Goal: Transaction & Acquisition: Purchase product/service

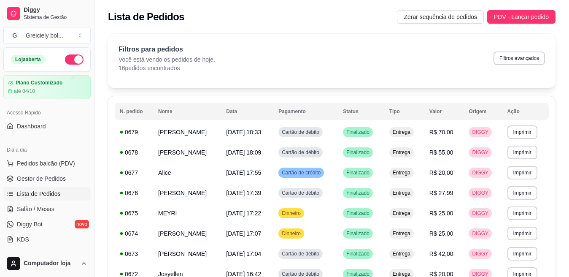
scroll to position [63, 0]
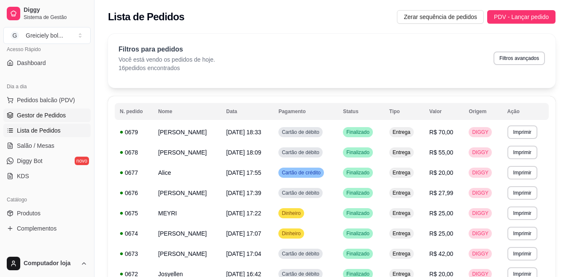
click at [32, 111] on span "Gestor de Pedidos" at bounding box center [41, 115] width 49 height 8
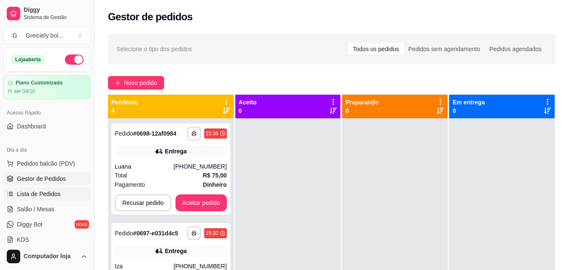
click at [43, 194] on span "Lista de Pedidos" at bounding box center [39, 193] width 44 height 8
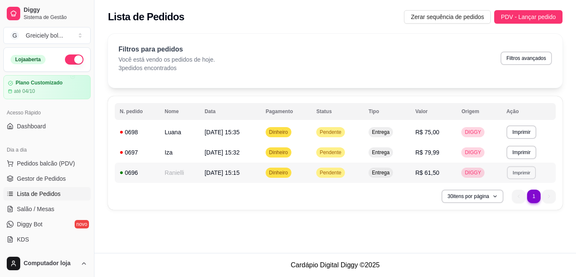
click at [523, 168] on button "Imprimir" at bounding box center [521, 172] width 29 height 13
click at [501, 200] on button "IMPRESSORA" at bounding box center [507, 201] width 59 height 13
click at [525, 150] on button "Imprimir" at bounding box center [521, 152] width 29 height 13
click at [511, 179] on button "IMPRESSORA" at bounding box center [507, 181] width 59 height 13
click at [516, 130] on button "Imprimir" at bounding box center [521, 131] width 29 height 13
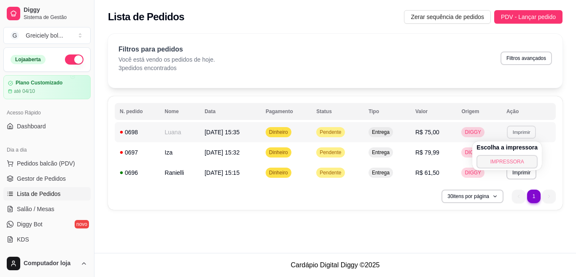
click at [502, 159] on button "IMPRESSORA" at bounding box center [507, 162] width 61 height 14
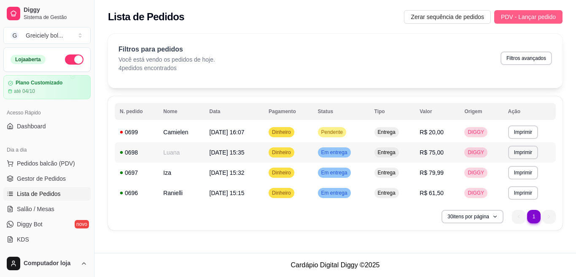
click at [510, 14] on span "PDV - Lançar pedido" at bounding box center [528, 16] width 55 height 9
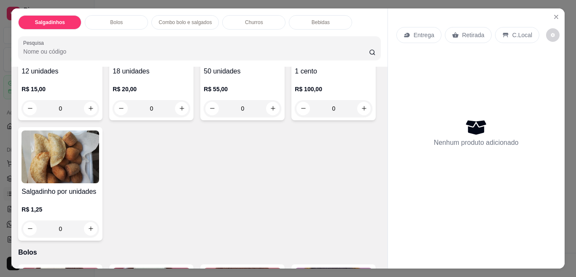
scroll to position [90, 0]
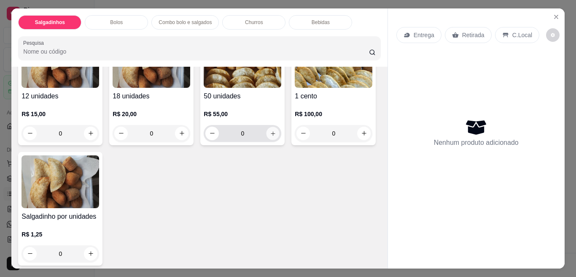
click at [267, 130] on button "increase-product-quantity" at bounding box center [273, 133] width 13 height 13
type input "1"
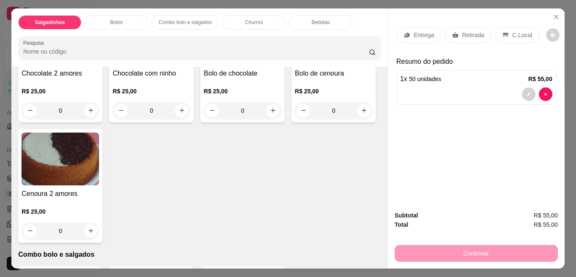
scroll to position [322, 0]
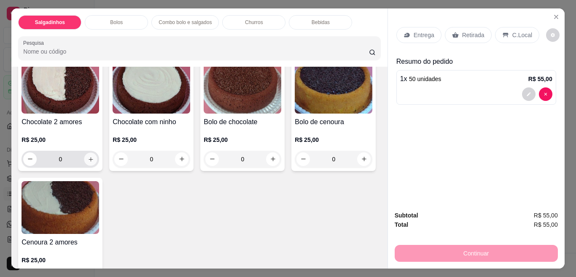
click at [92, 154] on button "increase-product-quantity" at bounding box center [90, 158] width 13 height 13
type input "1"
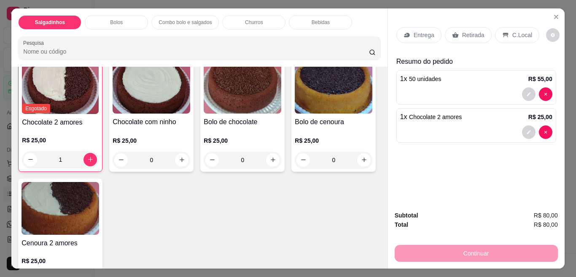
scroll to position [323, 0]
click at [417, 31] on p "Entrega" at bounding box center [424, 35] width 21 height 8
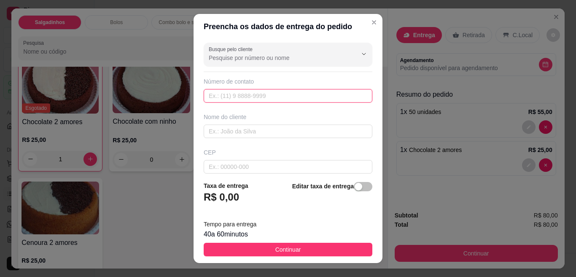
click at [328, 98] on input "text" at bounding box center [288, 96] width 169 height 14
click at [328, 97] on input "text" at bounding box center [288, 96] width 169 height 14
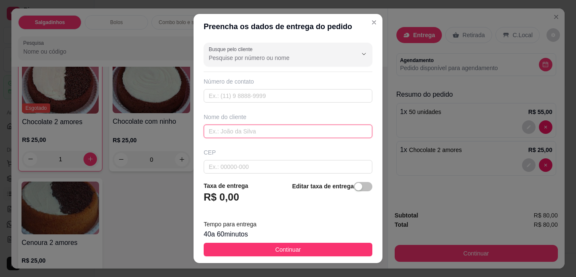
click at [283, 130] on input "text" at bounding box center [288, 131] width 169 height 14
type input "talissa"
click at [283, 130] on input "talissa" at bounding box center [288, 131] width 169 height 14
type input "[PERSON_NAME]"
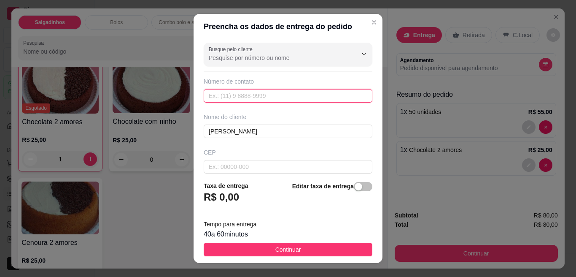
click at [270, 97] on input "text" at bounding box center [288, 96] width 169 height 14
type input "[PHONE_NUMBER]"
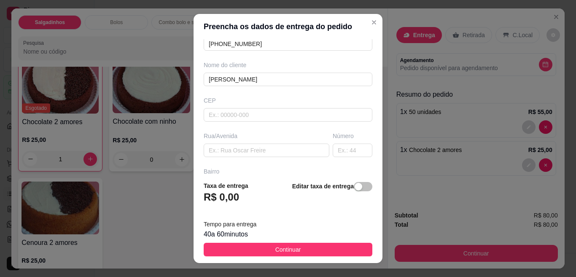
scroll to position [54, 0]
click at [273, 146] on input "text" at bounding box center [267, 149] width 126 height 14
type input "d"
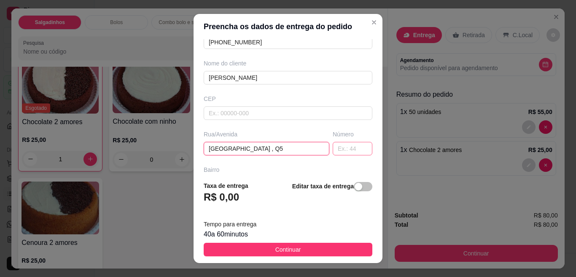
type input "[GEOGRAPHIC_DATA] , Q5"
click at [340, 149] on input "text" at bounding box center [353, 149] width 40 height 14
type input "14"
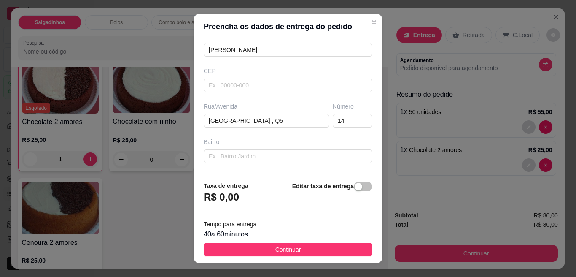
scroll to position [83, 0]
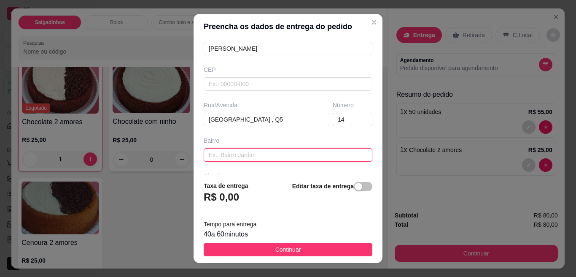
click at [289, 149] on input "text" at bounding box center [288, 155] width 169 height 14
type input "bom pastor"
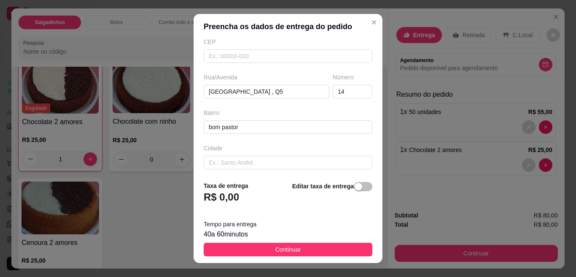
scroll to position [112, 0]
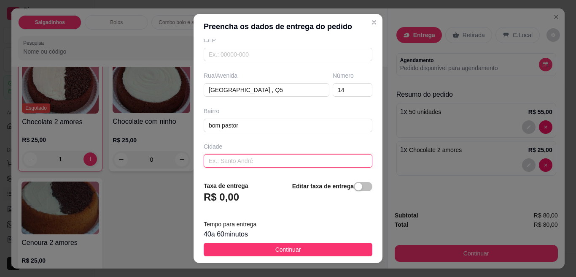
click at [319, 156] on input "text" at bounding box center [288, 161] width 169 height 14
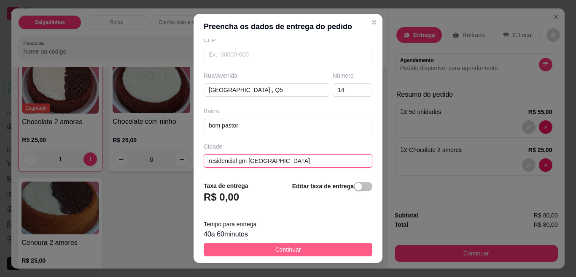
type input "residencial gm [GEOGRAPHIC_DATA]"
click at [302, 246] on button "Continuar" at bounding box center [288, 250] width 169 height 14
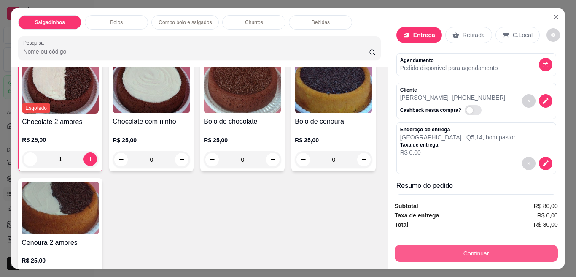
click at [424, 250] on button "Continuar" at bounding box center [476, 253] width 163 height 17
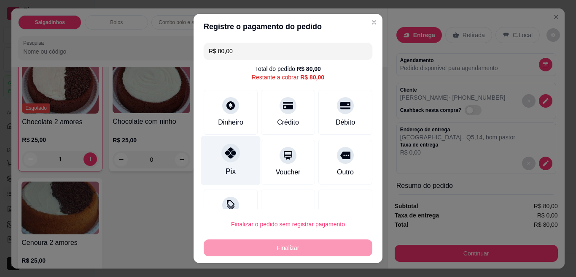
click at [218, 170] on div "Pix" at bounding box center [230, 160] width 59 height 49
type input "R$ 0,00"
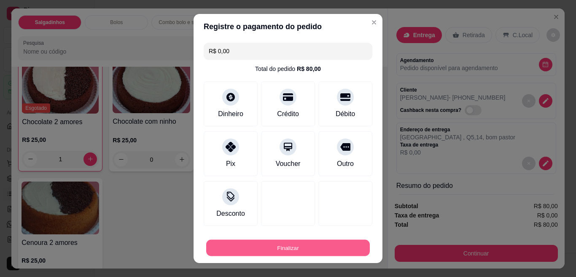
click at [232, 242] on button "Finalizar" at bounding box center [288, 248] width 164 height 16
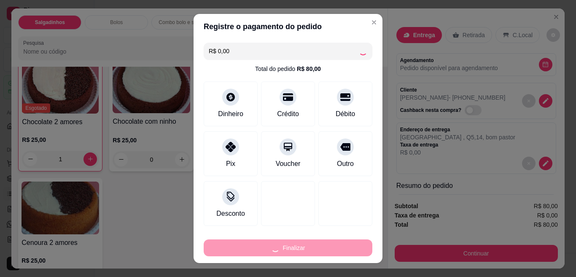
type input "0"
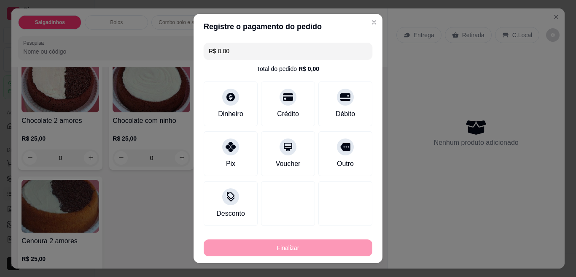
type input "-R$ 80,00"
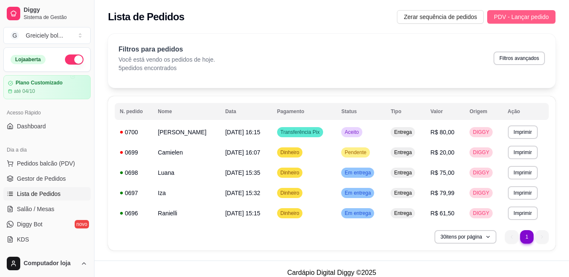
click at [512, 16] on span "PDV - Lançar pedido" at bounding box center [521, 16] width 55 height 9
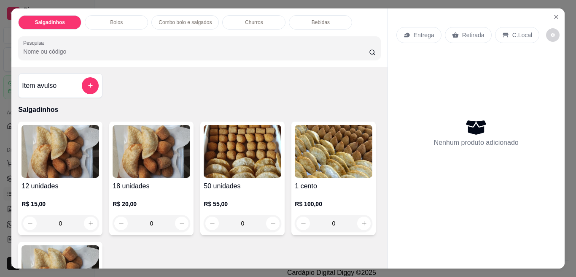
click at [423, 34] on p "Entrega" at bounding box center [424, 35] width 21 height 8
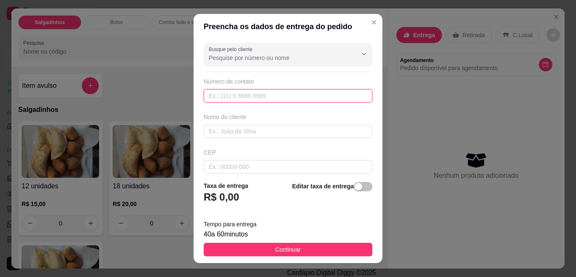
click at [259, 97] on input "text" at bounding box center [288, 96] width 169 height 14
type input "659 99961-5972"
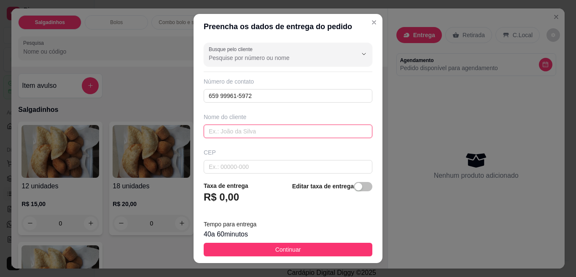
click at [256, 125] on input "text" at bounding box center [288, 131] width 169 height 14
type input "[PERSON_NAME]"
click at [285, 93] on input "659 99961-5972" at bounding box center [288, 96] width 169 height 14
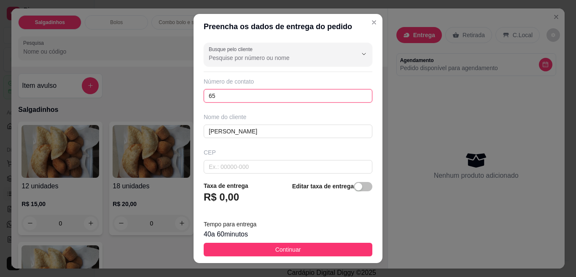
type input "6"
type input "[PHONE_NUMBER]"
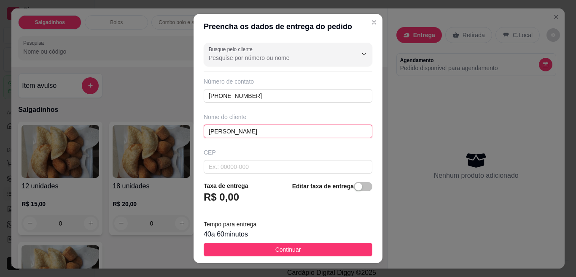
click at [287, 130] on input "[PERSON_NAME]" at bounding box center [288, 131] width 169 height 14
type input "j"
type input "doralice"
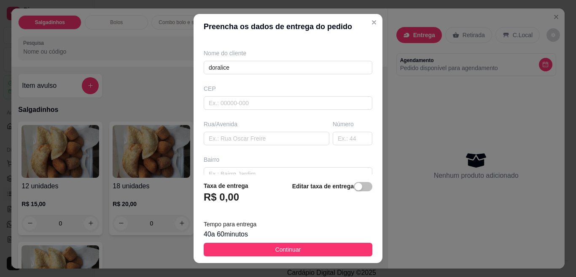
scroll to position [67, 0]
click at [278, 140] on input "text" at bounding box center [267, 136] width 126 height 14
type input "rua da conquista"
click at [339, 132] on input "text" at bounding box center [353, 136] width 40 height 14
type input "67"
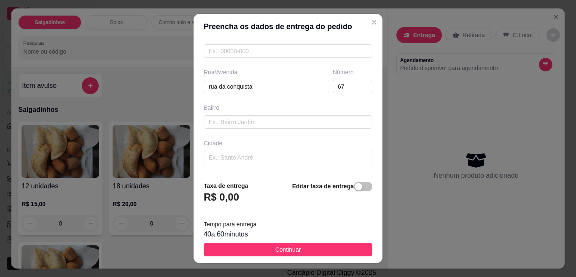
scroll to position [116, 0]
click at [310, 123] on input "text" at bounding box center [288, 121] width 169 height 14
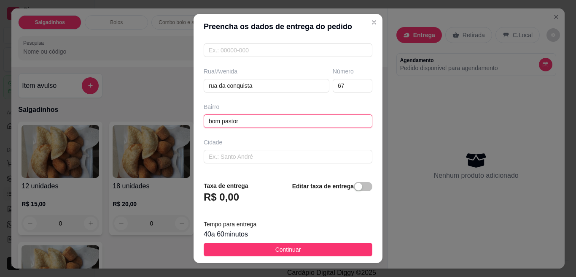
type input "bom pastor"
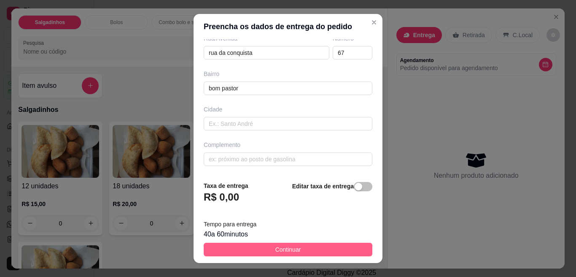
click at [306, 251] on button "Continuar" at bounding box center [288, 250] width 169 height 14
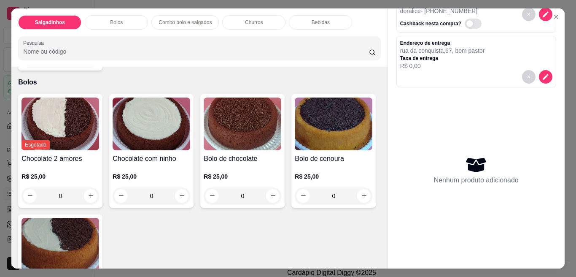
scroll to position [409, 0]
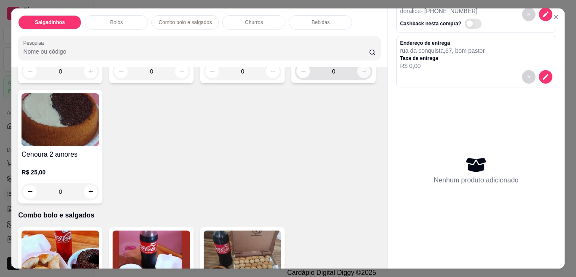
click at [361, 74] on icon "increase-product-quantity" at bounding box center [364, 71] width 6 height 6
type input "1"
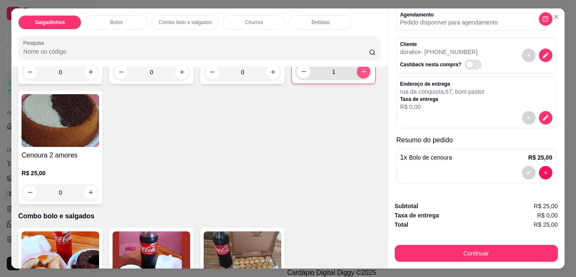
scroll to position [46, 0]
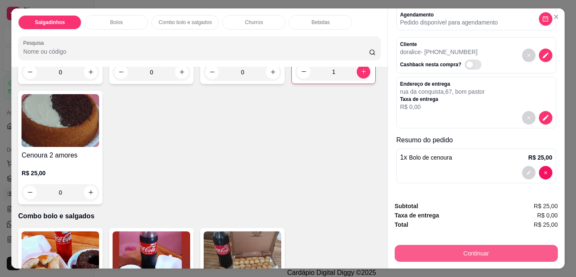
click at [464, 249] on button "Continuar" at bounding box center [476, 253] width 163 height 17
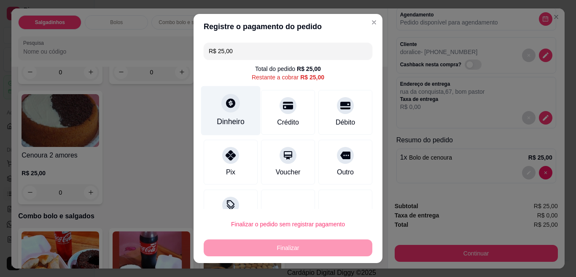
click at [239, 101] on div "Dinheiro" at bounding box center [230, 110] width 59 height 49
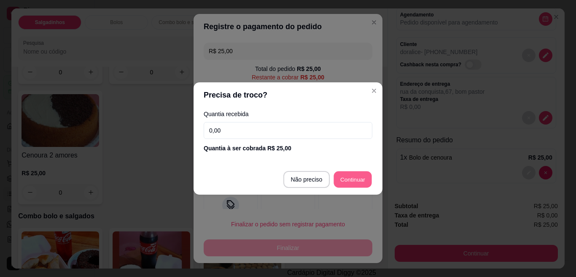
type input "R$ 0,00"
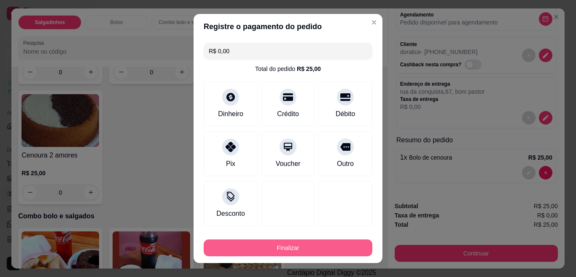
click at [326, 251] on button "Finalizar" at bounding box center [288, 247] width 169 height 17
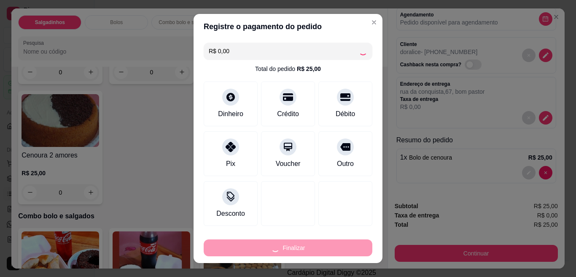
type input "0"
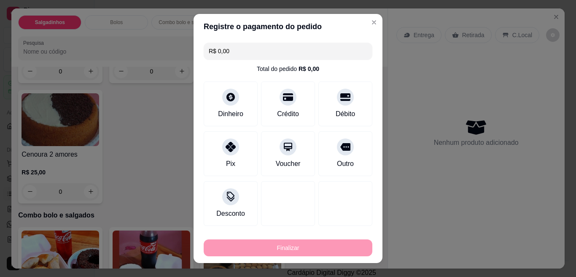
type input "-R$ 25,00"
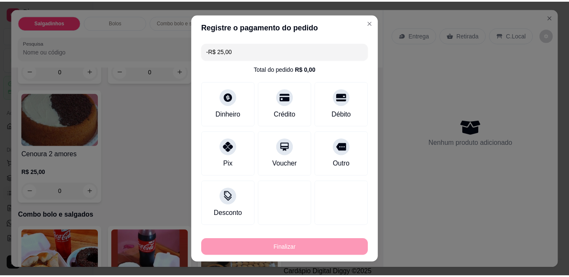
scroll to position [0, 0]
